Goal: Task Accomplishment & Management: Use online tool/utility

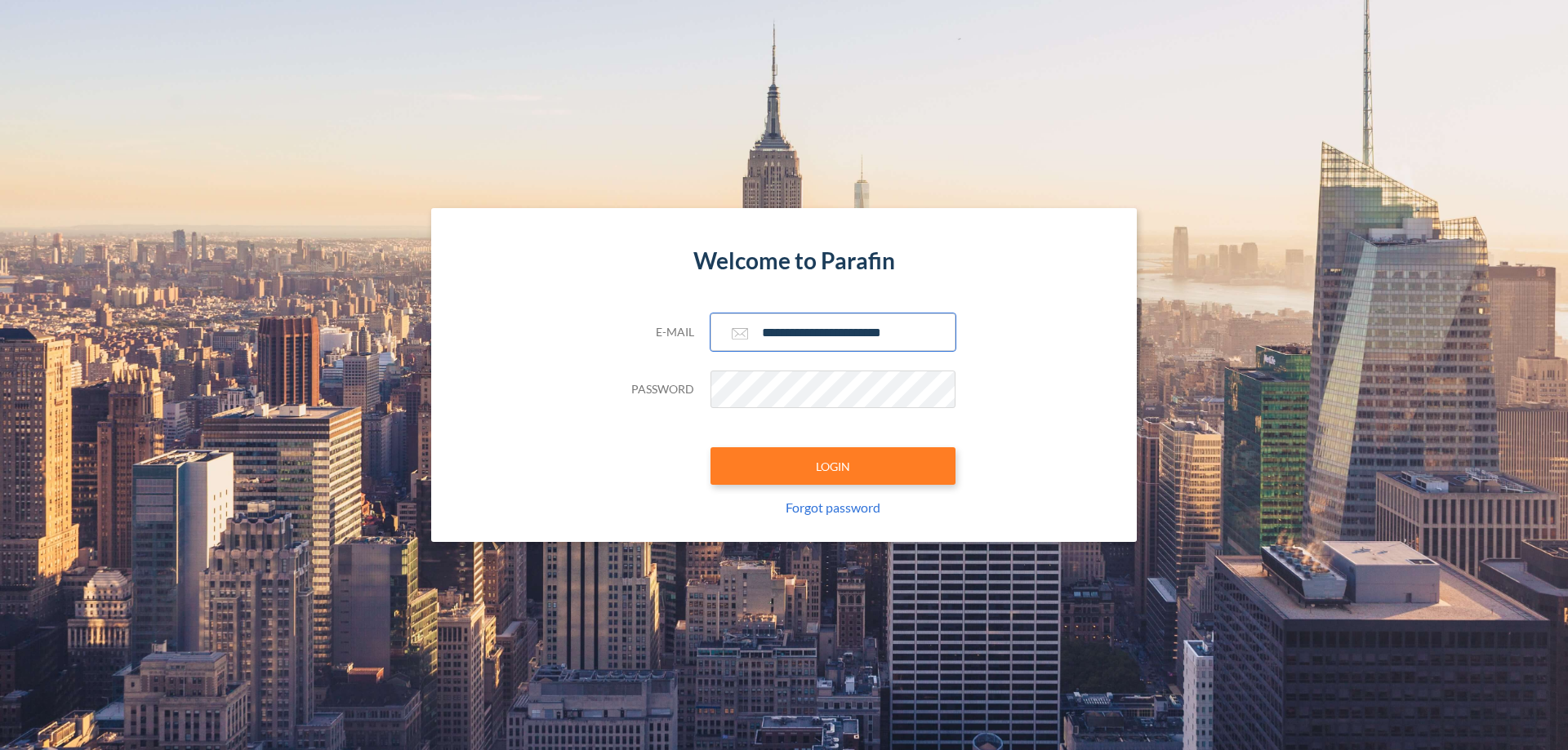
type input "**********"
click at [833, 466] on button "LOGIN" at bounding box center [832, 465] width 245 height 37
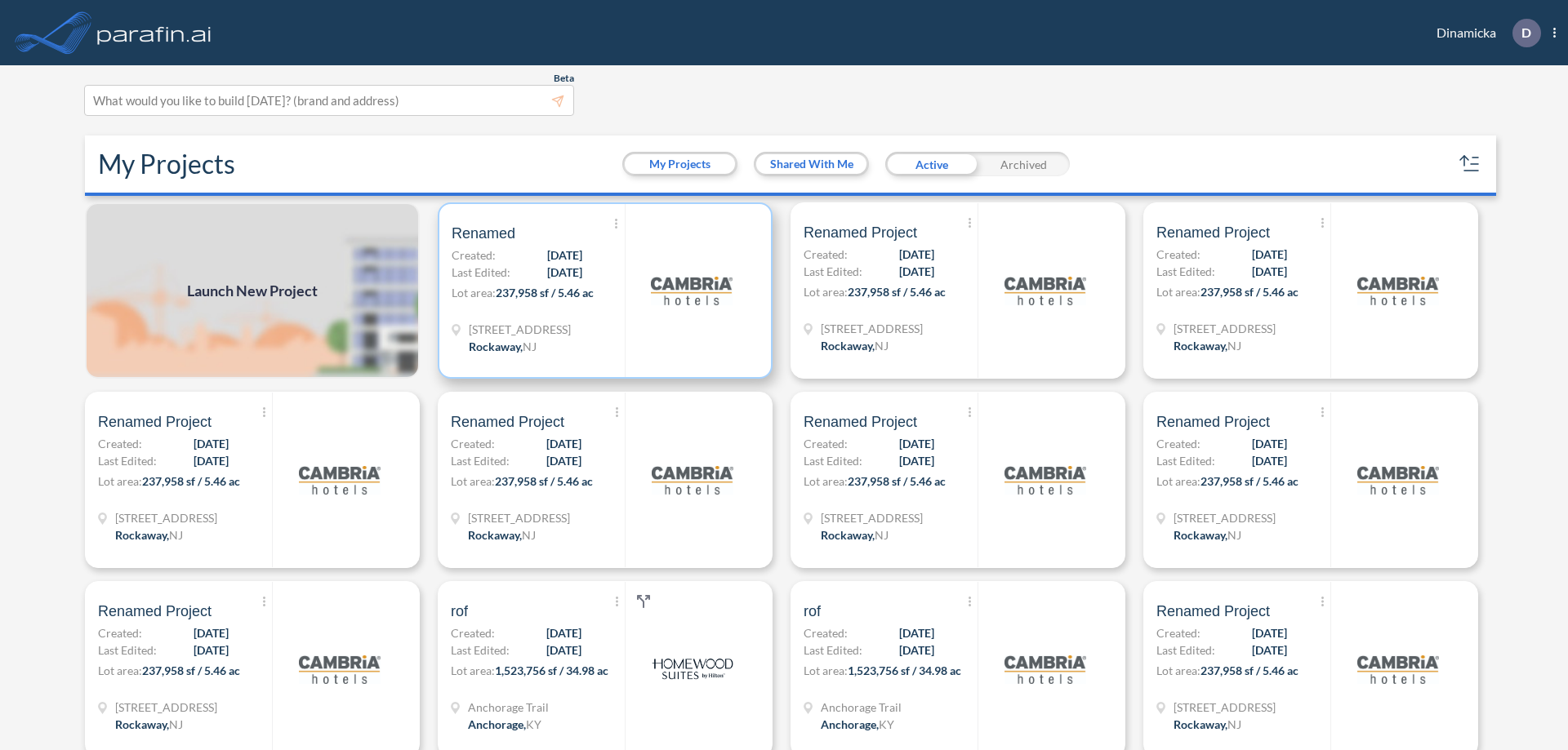
scroll to position [4, 0]
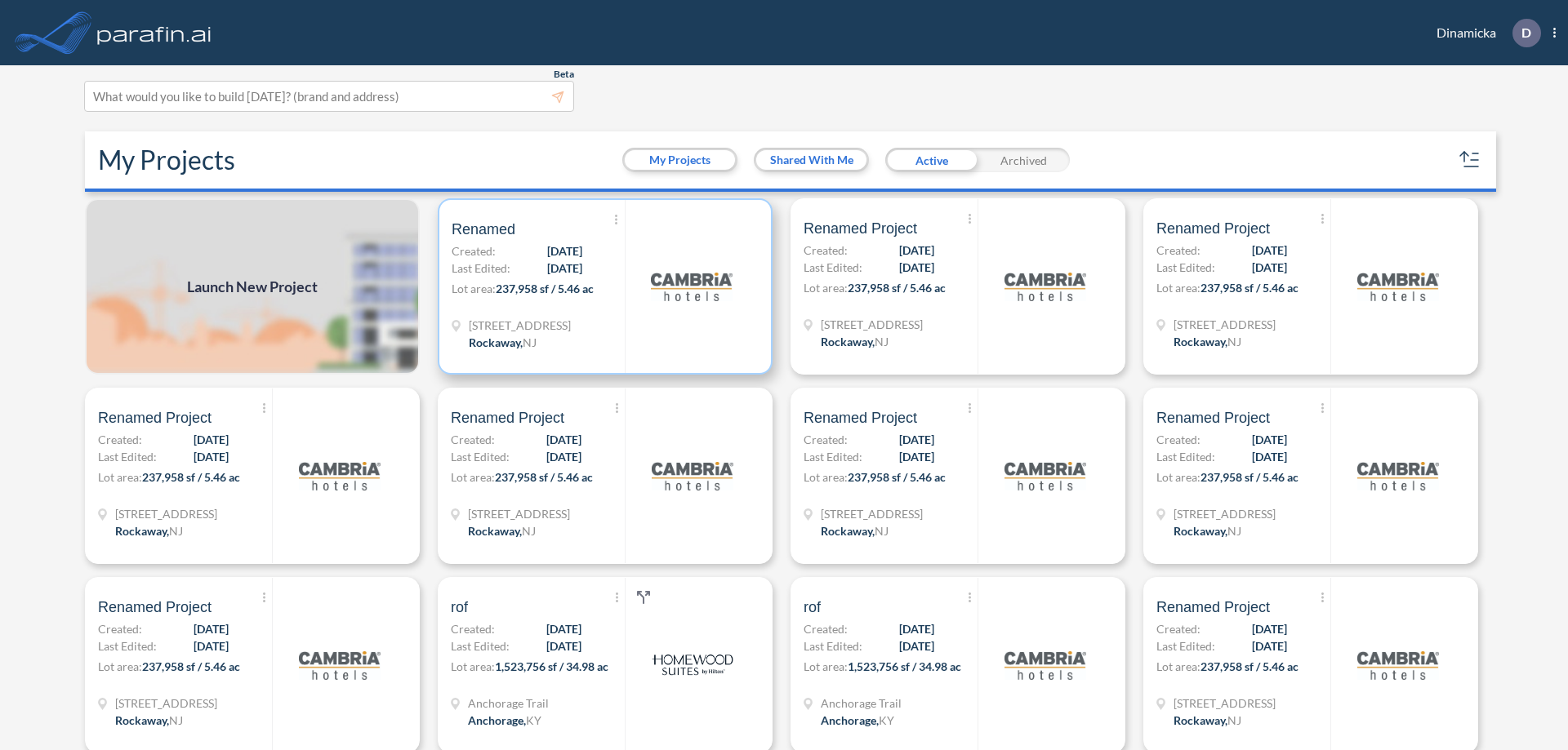
click at [602, 287] on p "Lot area: 237,958 sf / 5.46 ac" at bounding box center [538, 291] width 173 height 24
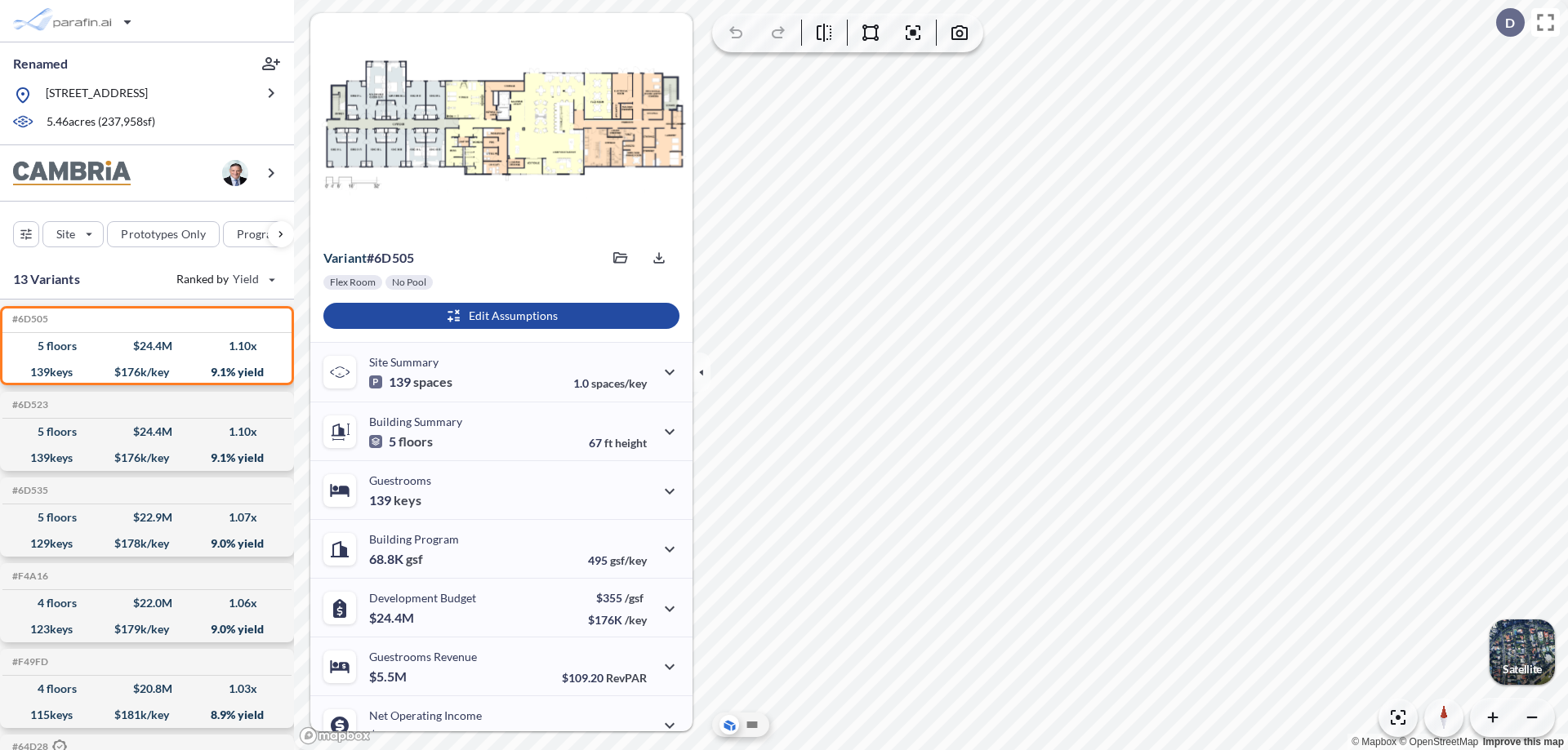
scroll to position [83, 0]
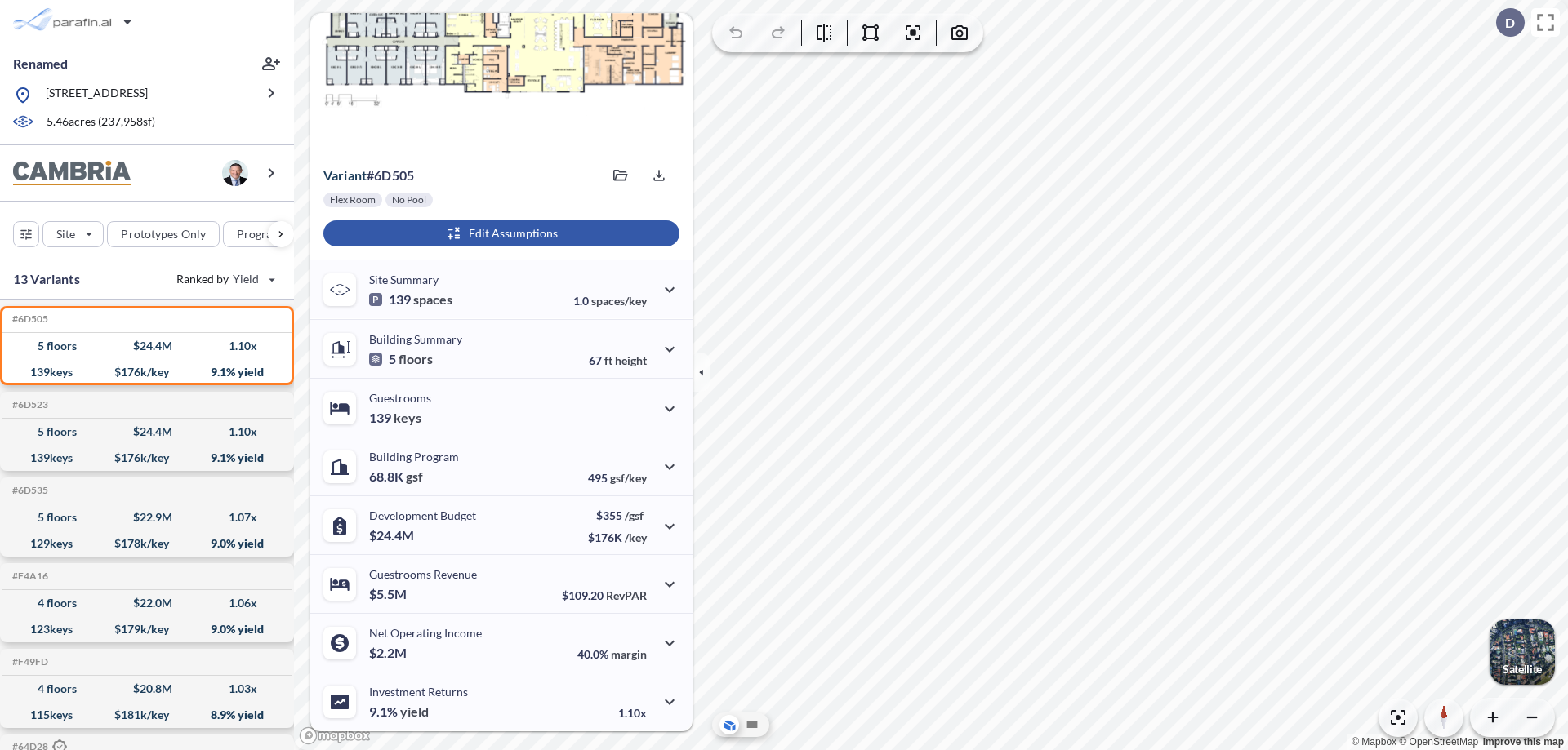
click at [499, 233] on div "button" at bounding box center [501, 233] width 356 height 26
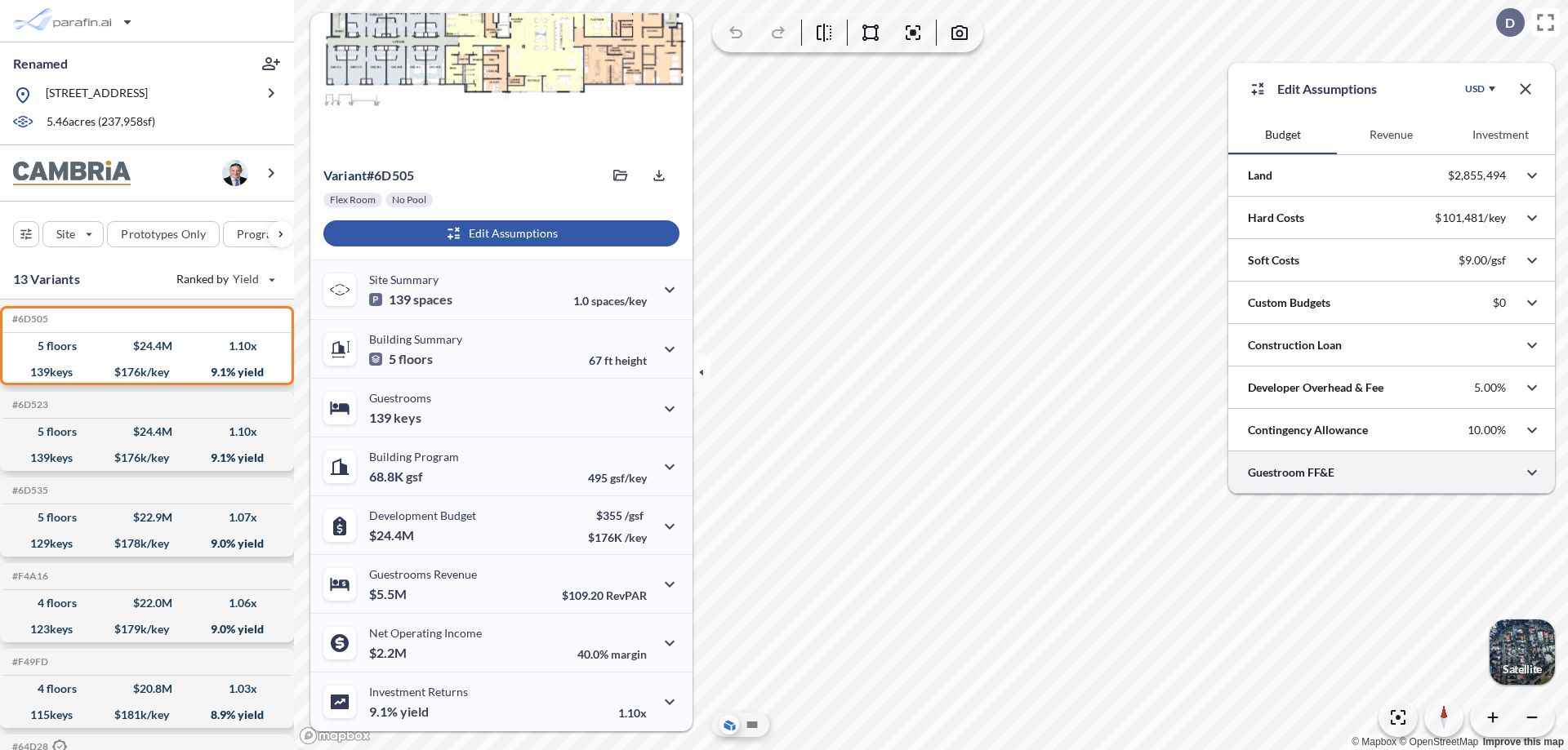
click at [1392, 473] on div at bounding box center [1391, 472] width 327 height 42
